Goal: Check status

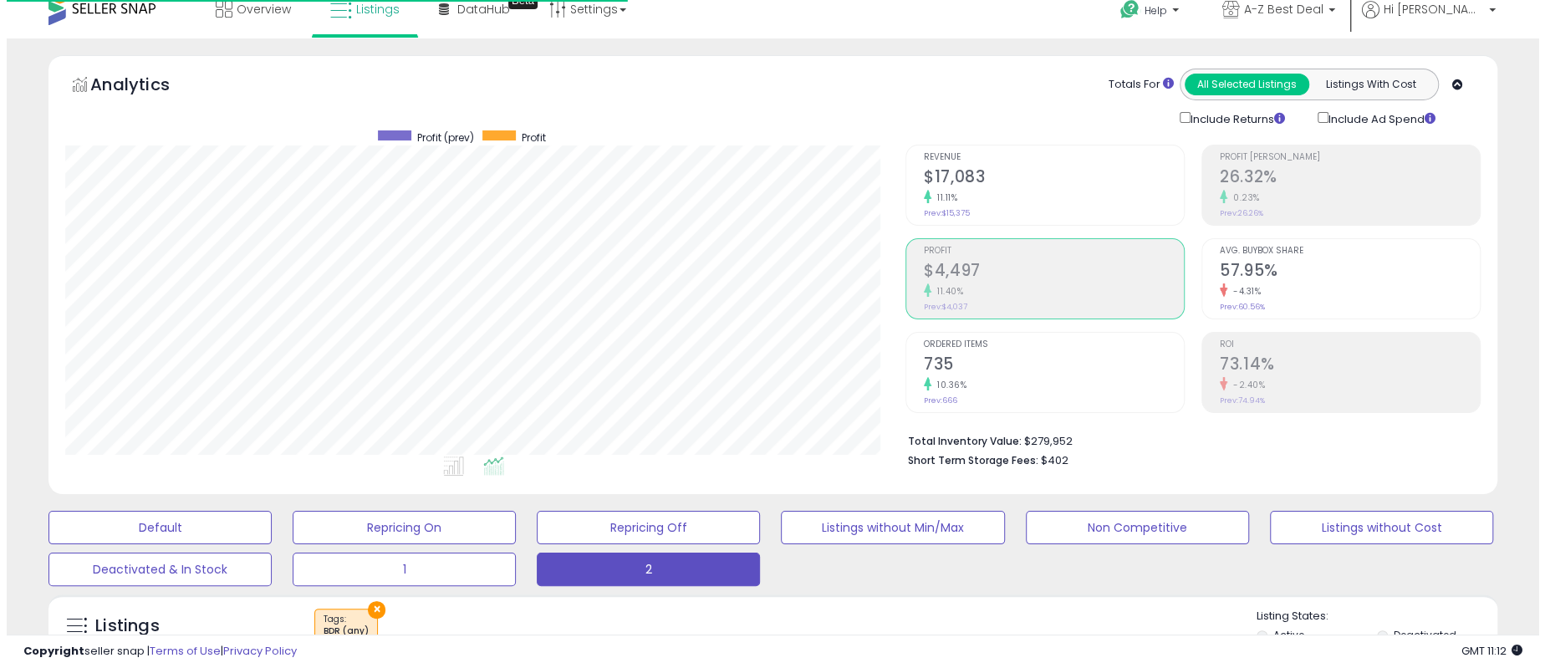
scroll to position [343, 840]
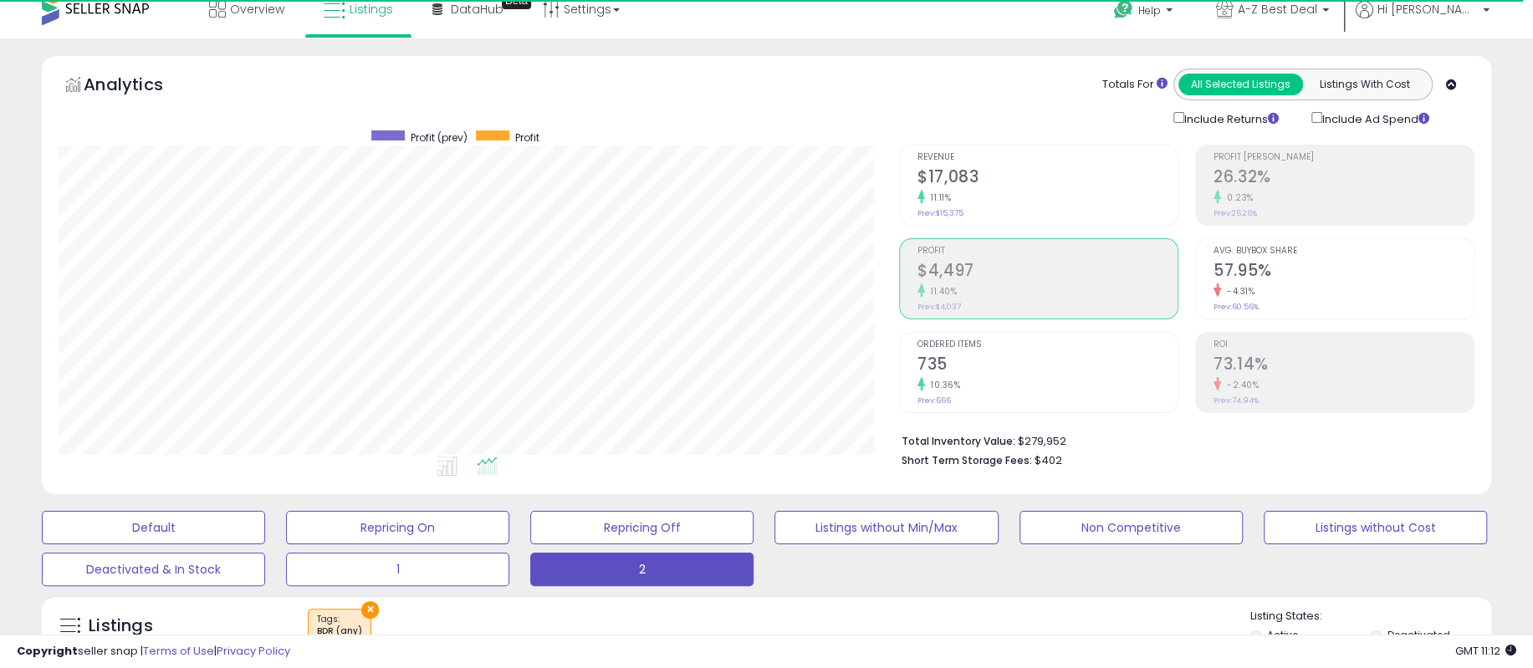
click at [983, 265] on h2 "$4,497" at bounding box center [1047, 272] width 260 height 23
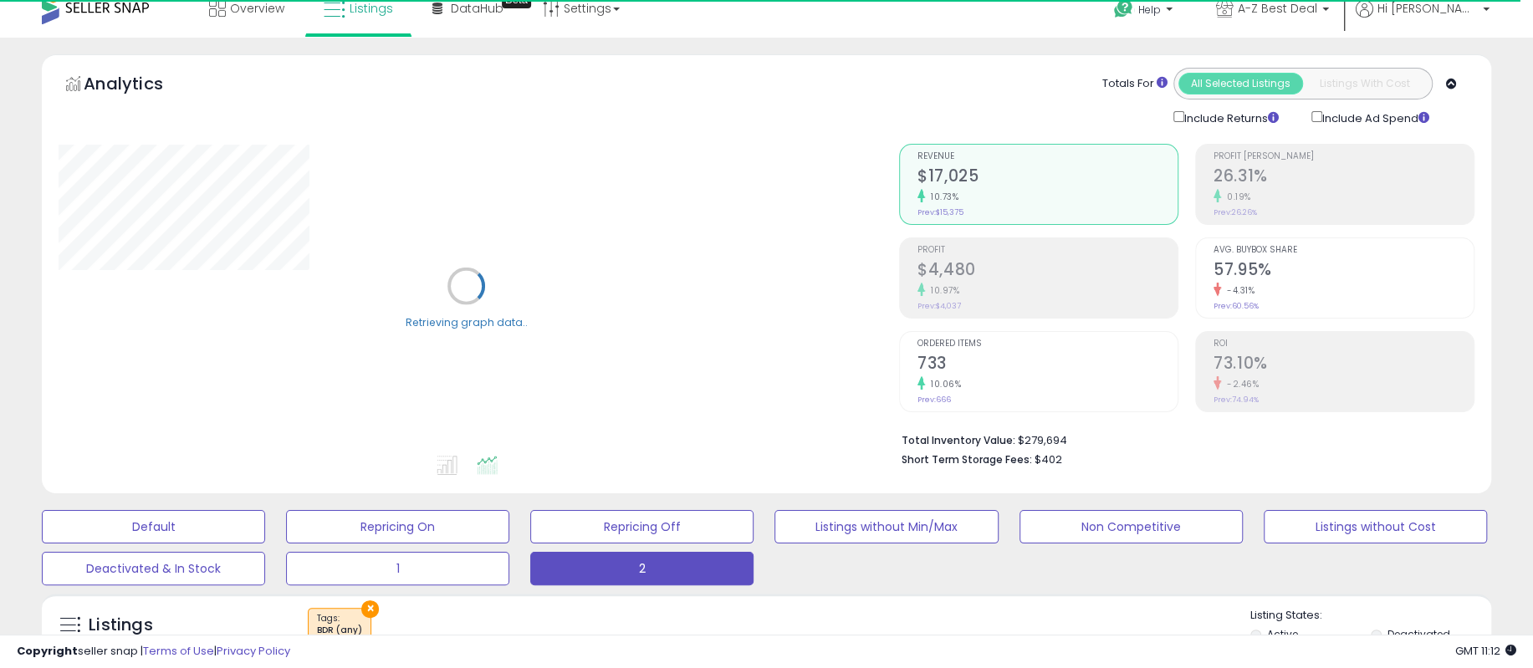
scroll to position [16, 0]
click at [1282, 176] on h2 "26.31%" at bounding box center [1343, 178] width 260 height 23
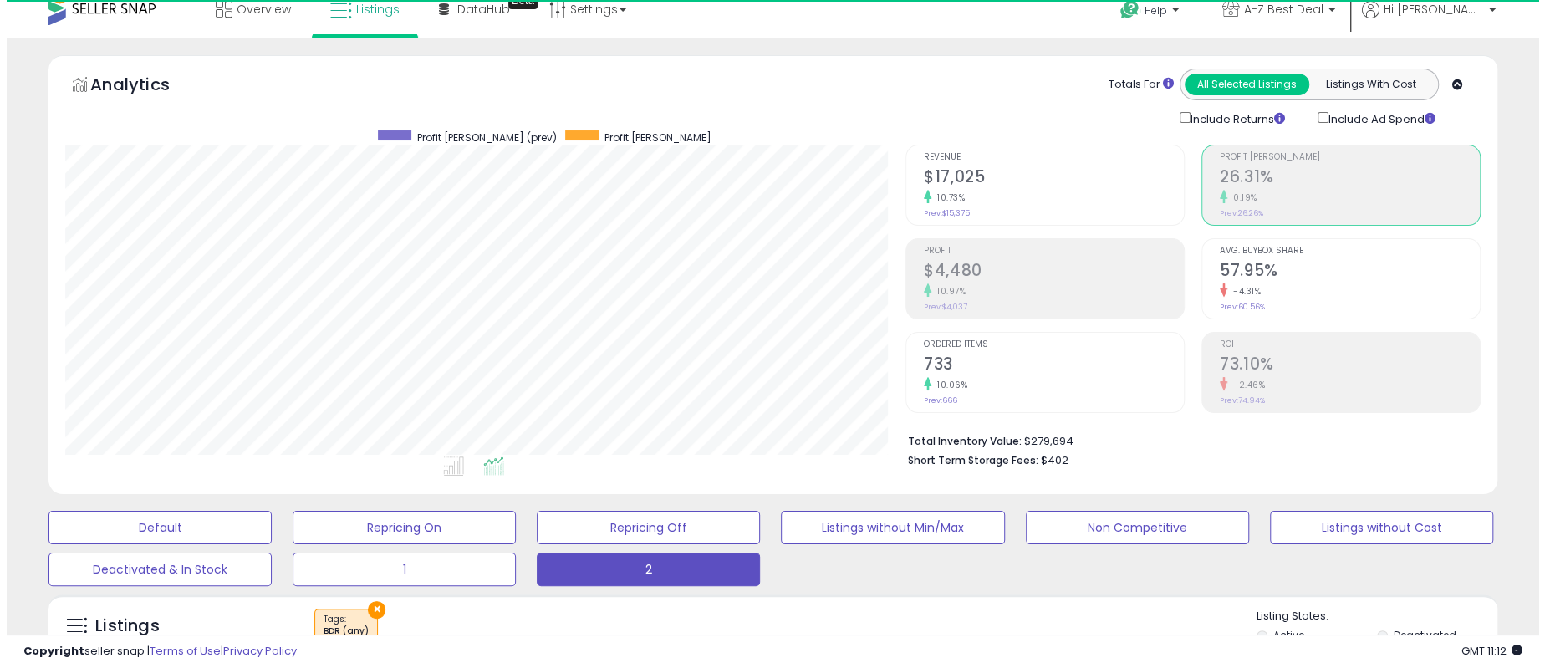
scroll to position [343, 840]
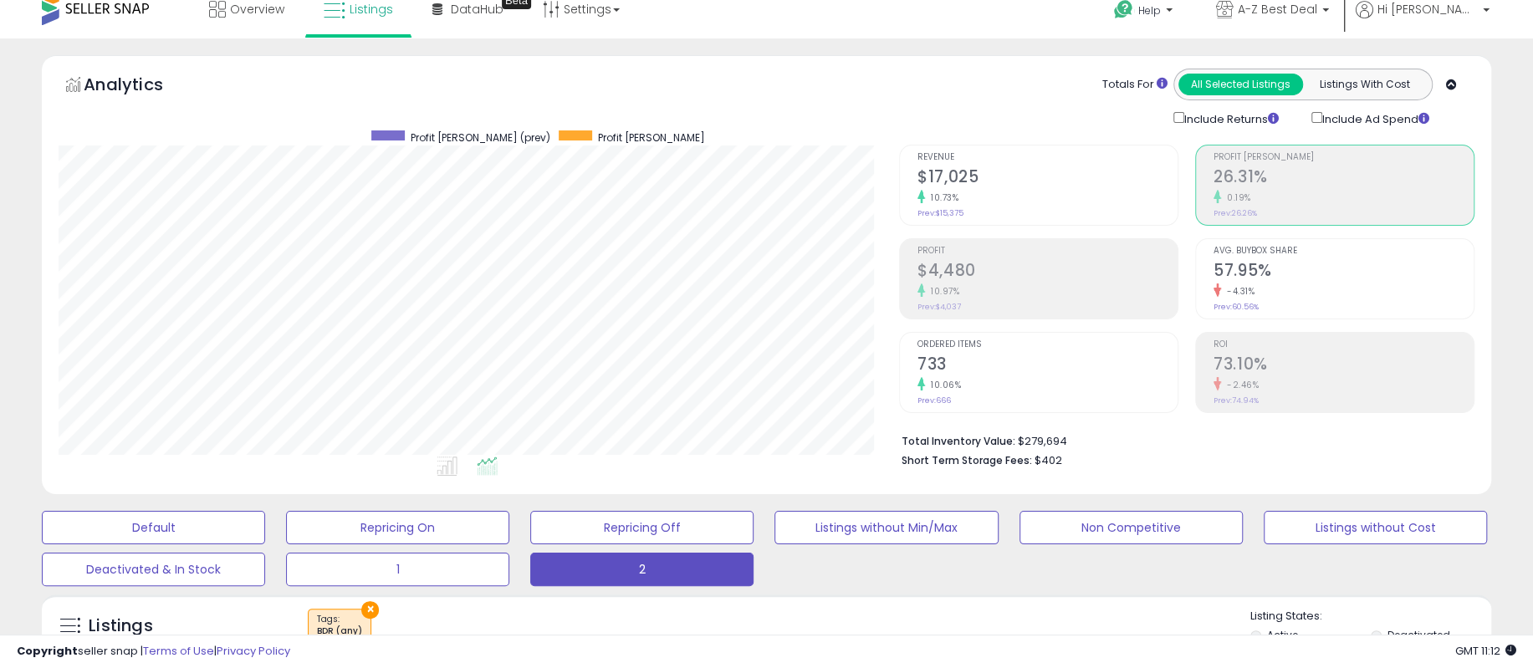
click at [1329, 181] on h2 "26.31%" at bounding box center [1343, 178] width 260 height 23
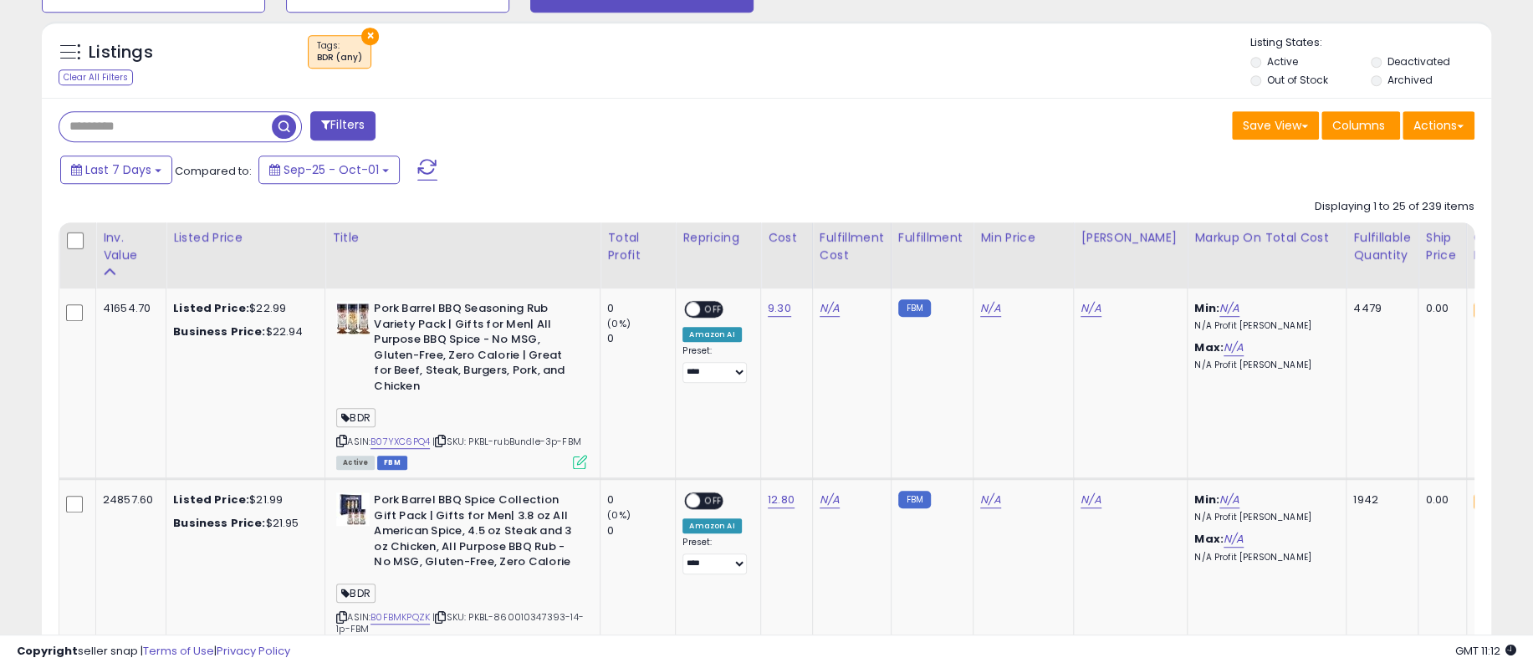
scroll to position [601, 0]
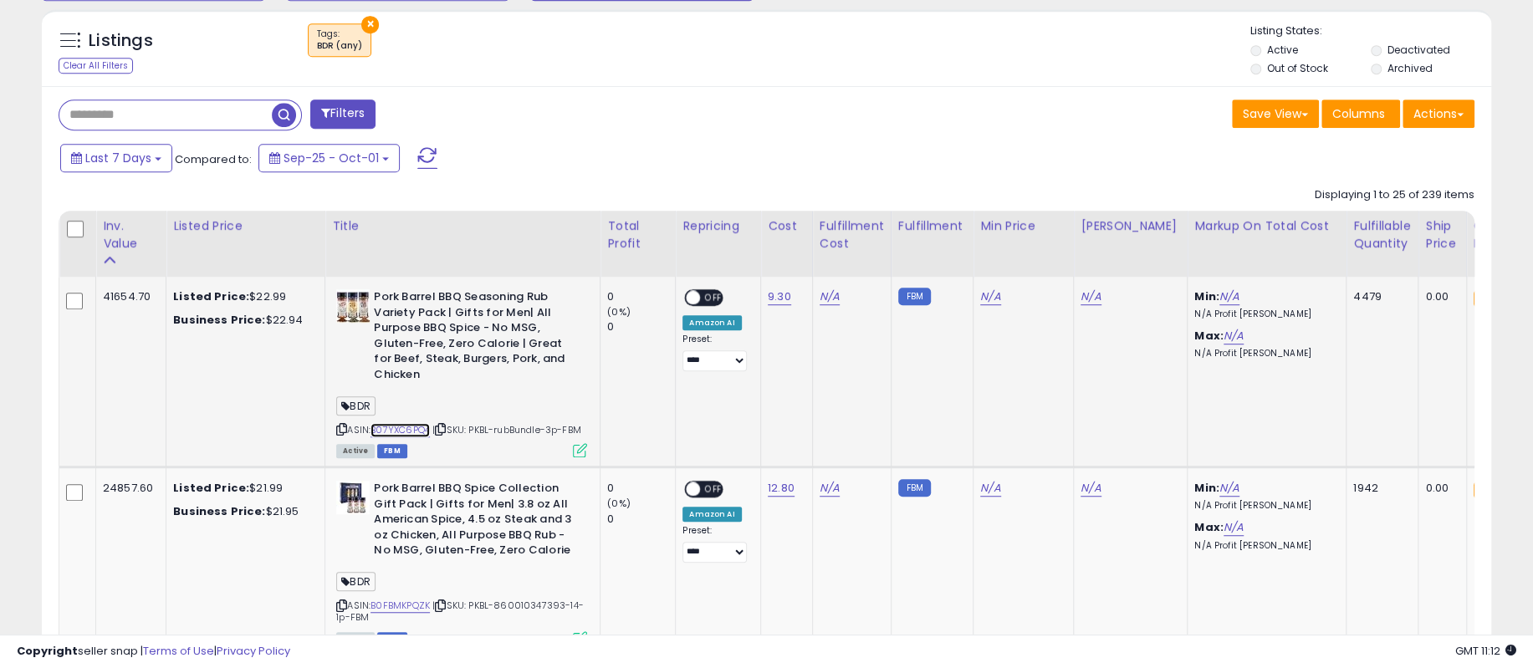
click at [388, 424] on link "B07YXC6PQ4" at bounding box center [399, 430] width 59 height 14
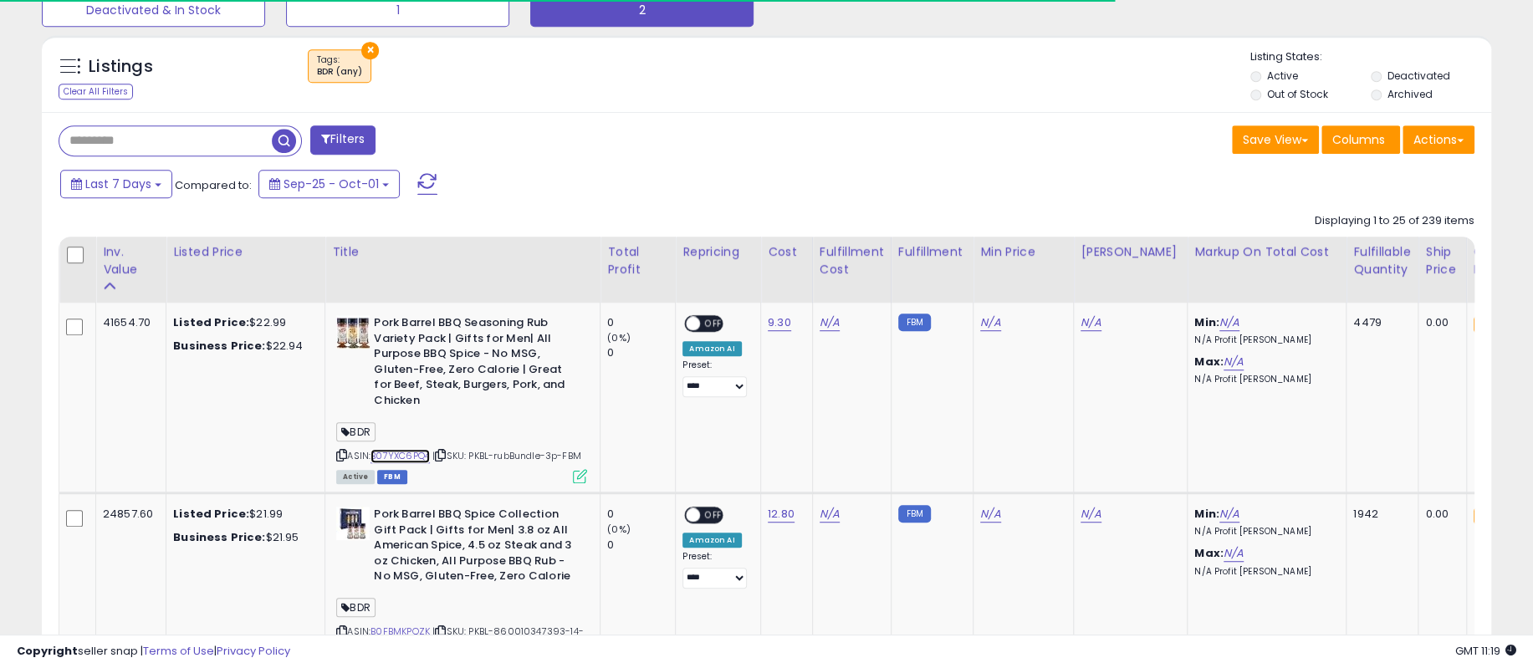
scroll to position [518, 0]
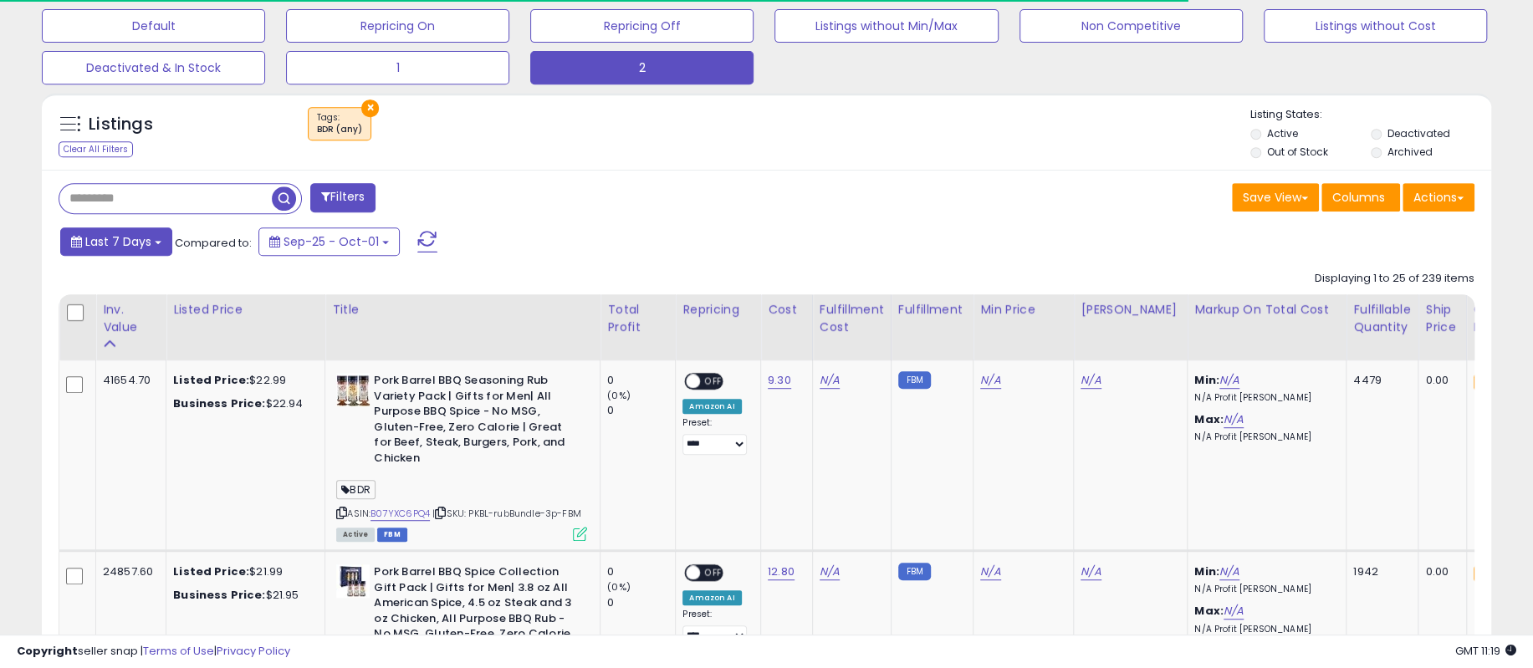
click at [134, 245] on span "Last 7 Days" at bounding box center [118, 241] width 66 height 17
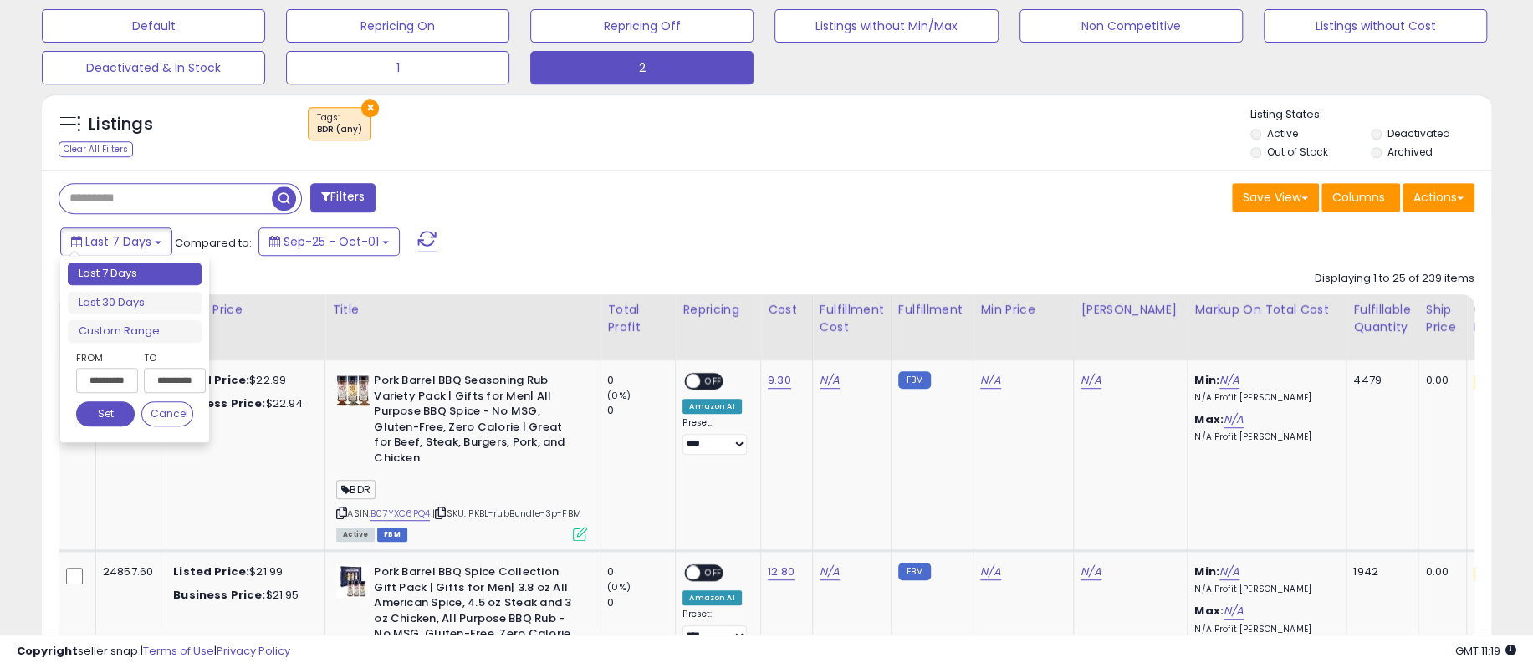
click at [111, 377] on input "**********" at bounding box center [107, 380] width 62 height 25
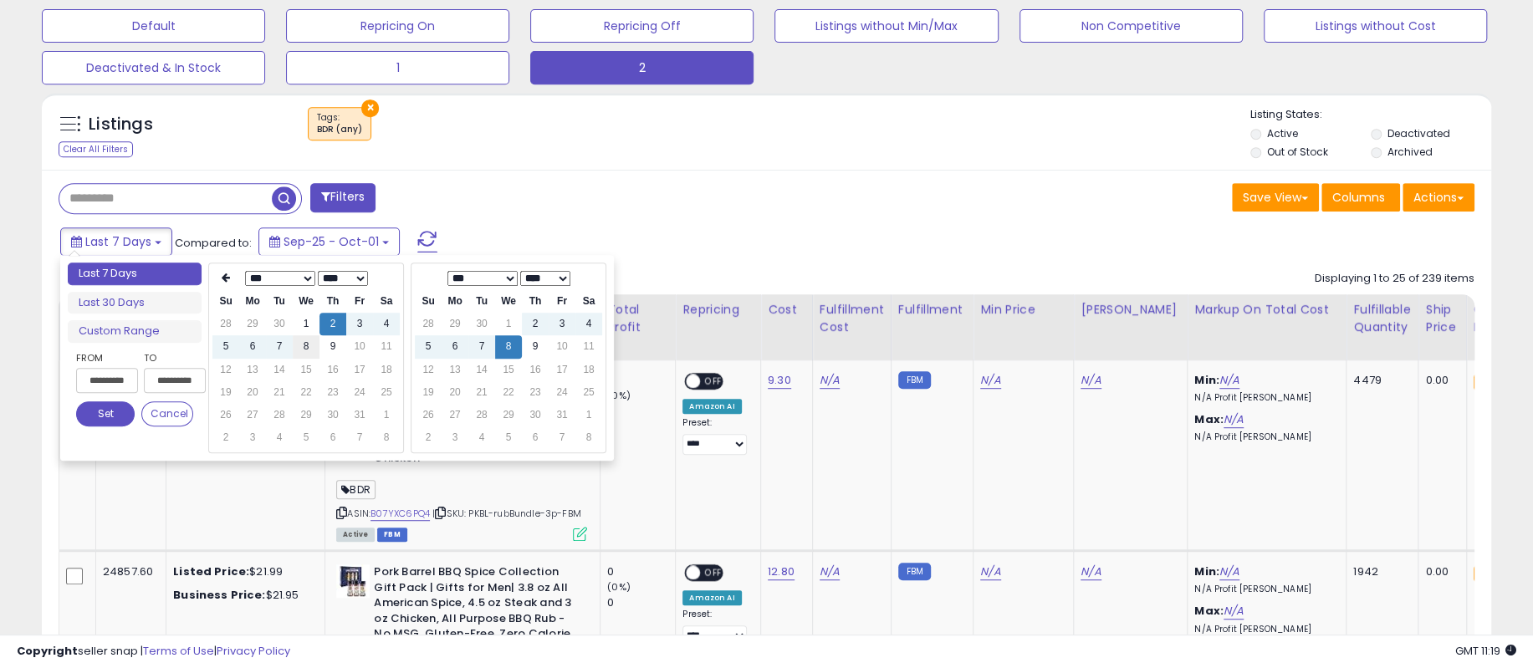
click at [296, 339] on td "8" at bounding box center [306, 346] width 27 height 23
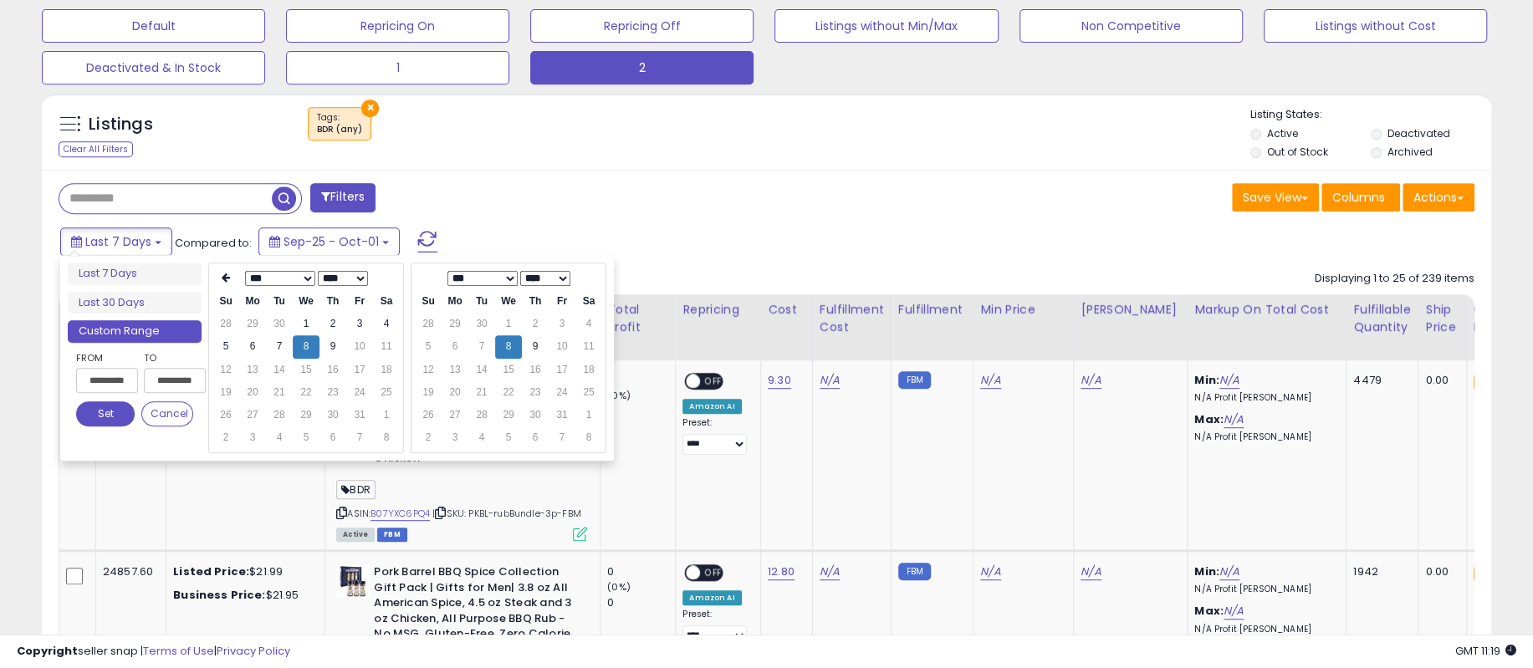
type input "**********"
click at [102, 414] on button "Set" at bounding box center [105, 413] width 59 height 25
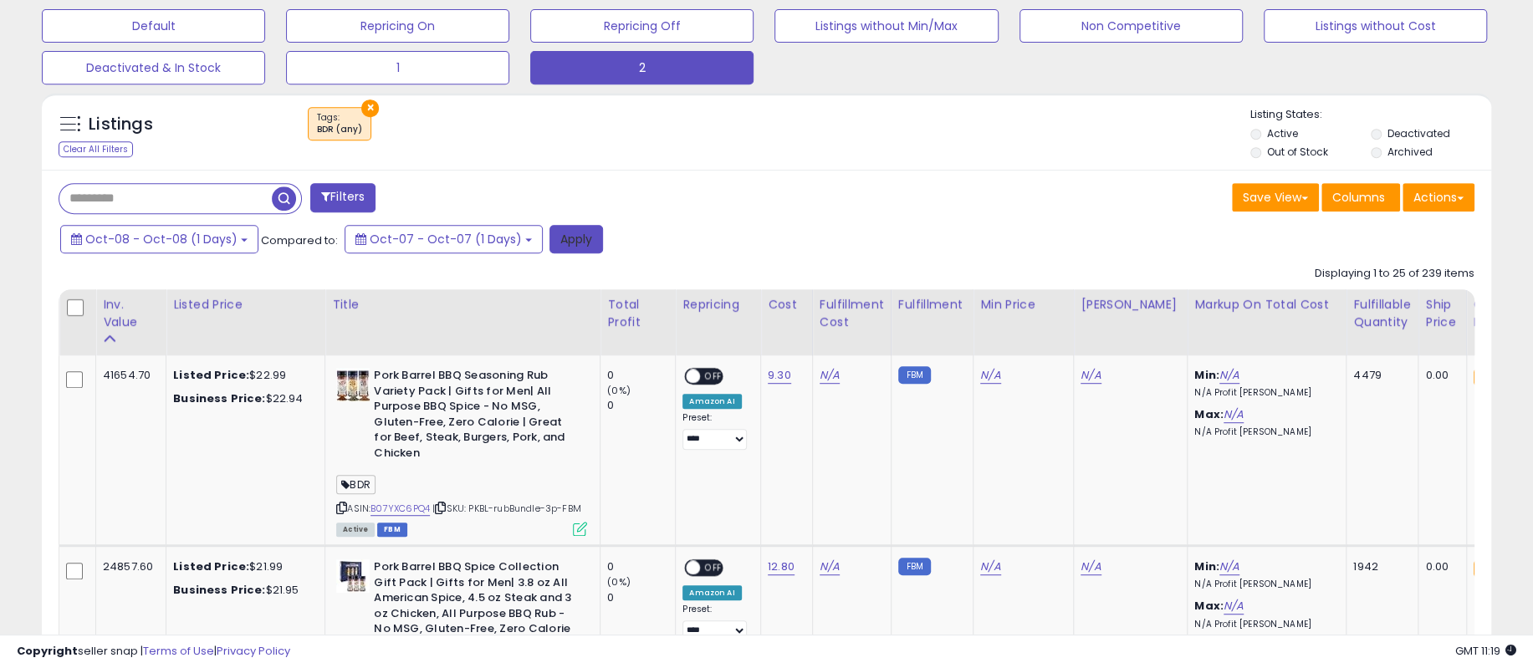
click at [554, 245] on button "Apply" at bounding box center [576, 239] width 54 height 28
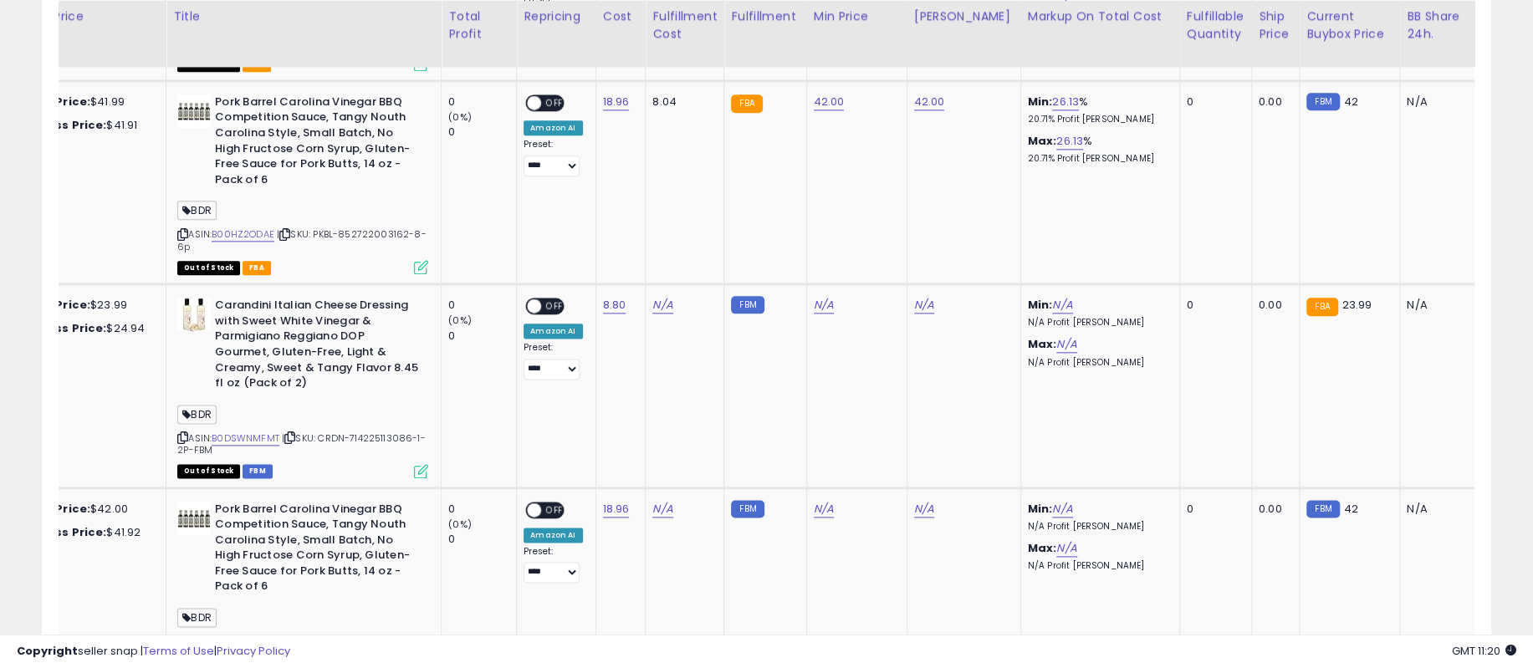
scroll to position [0, 378]
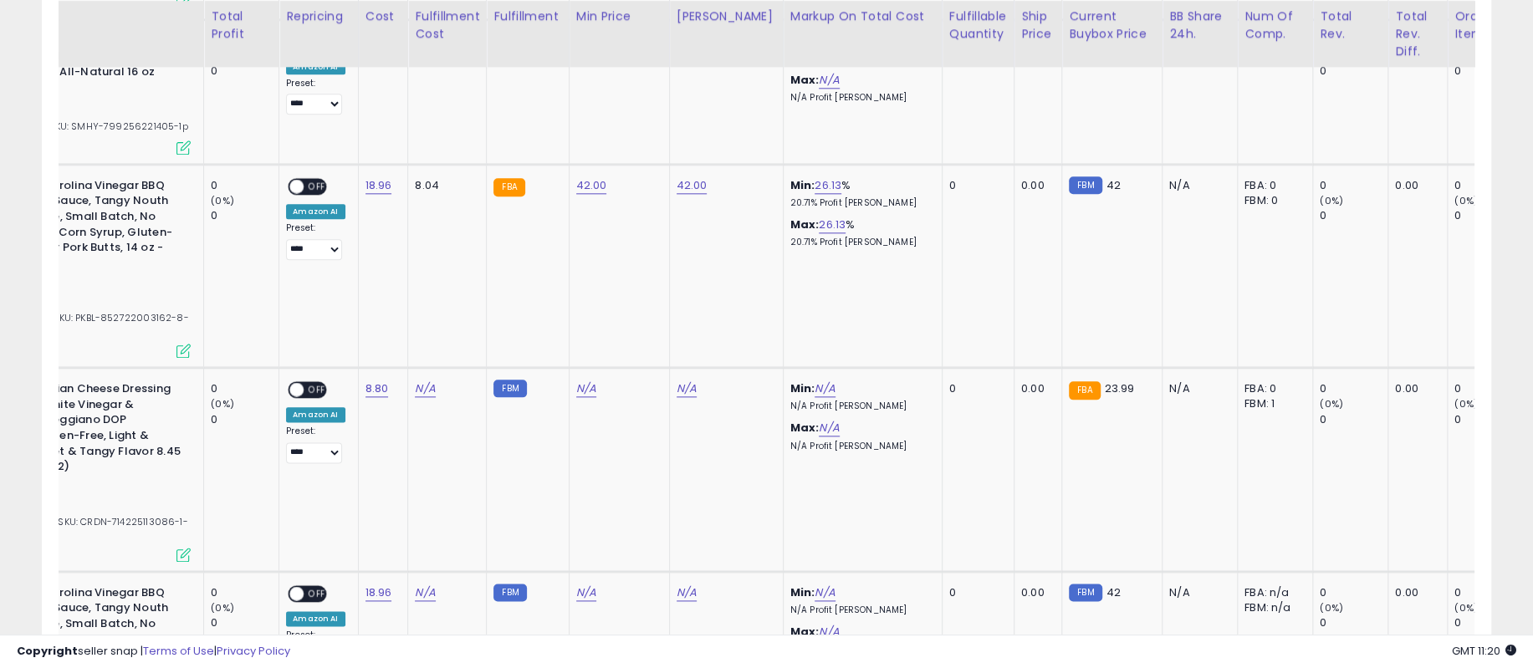
click at [1319, 34] on div "Total Rev." at bounding box center [1349, 25] width 61 height 35
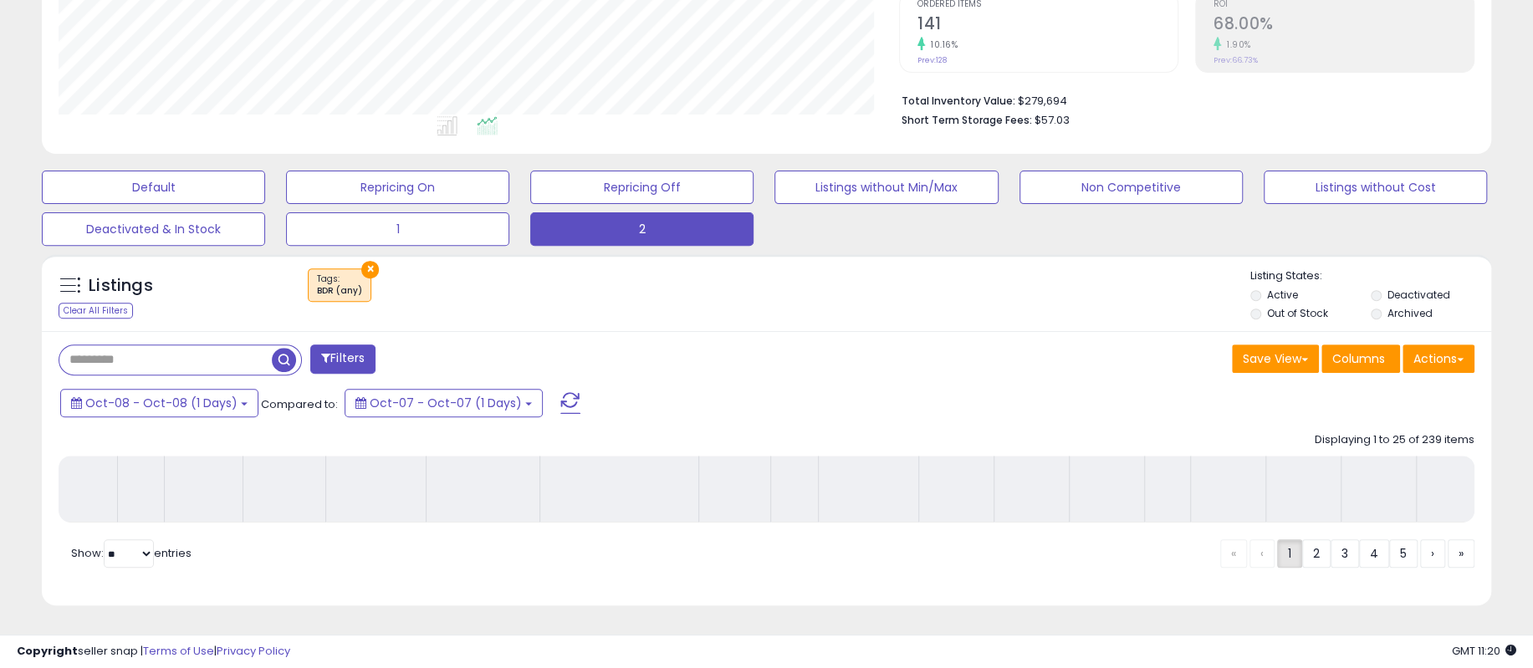
scroll to position [366, 0]
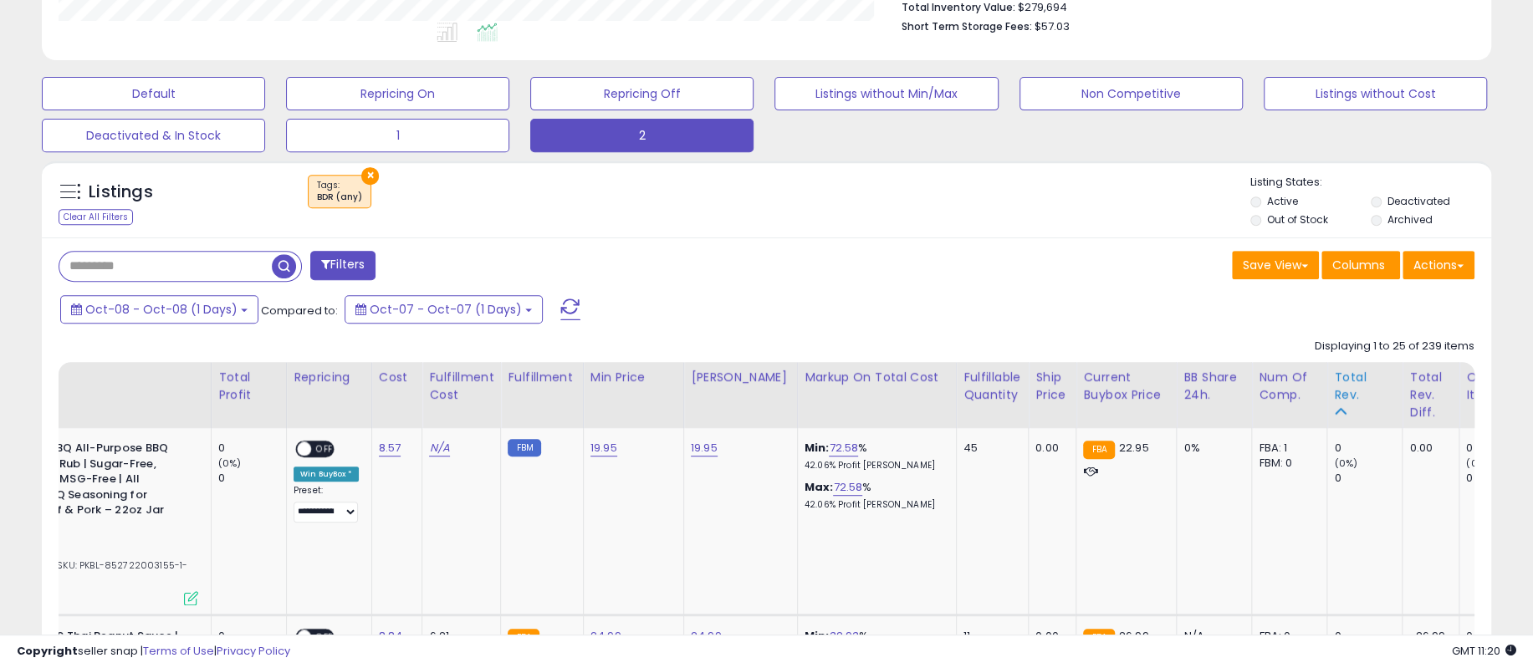
click at [1334, 393] on div "Total Rev." at bounding box center [1364, 386] width 61 height 35
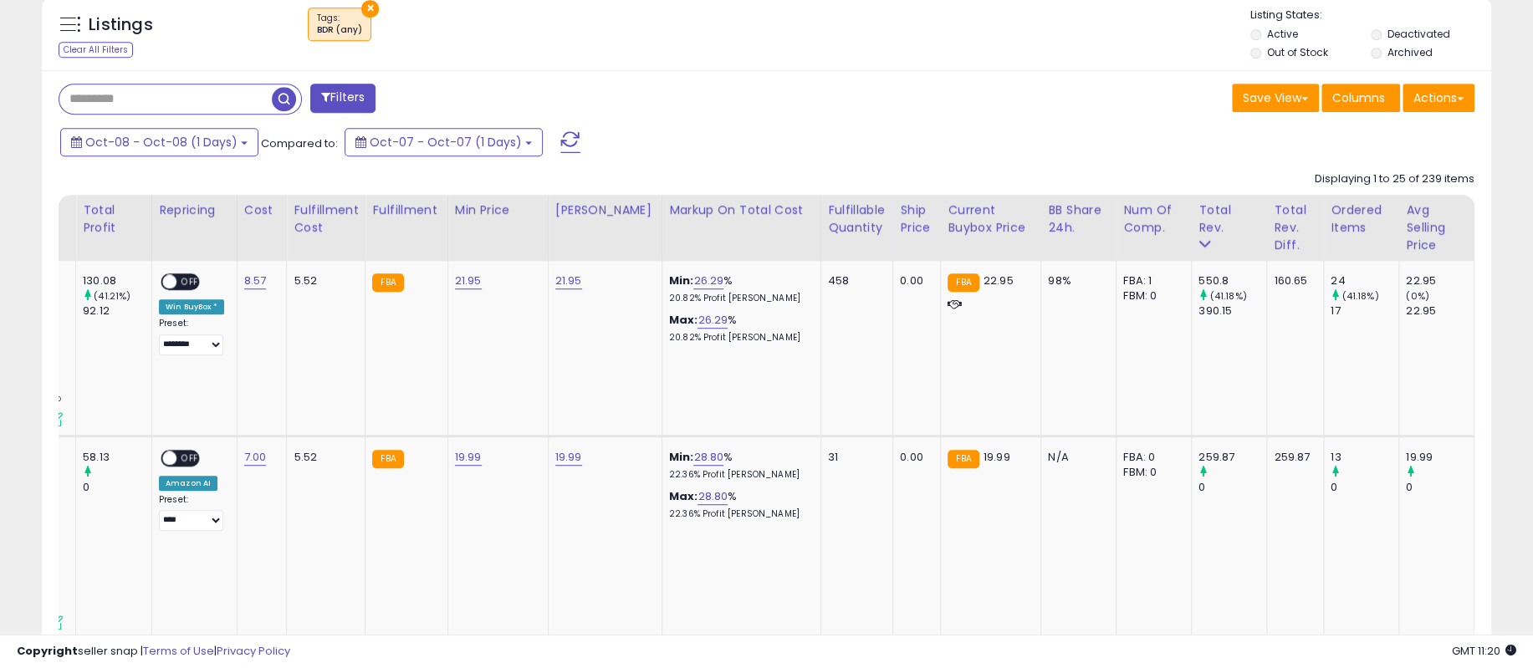
scroll to position [0, 0]
